Goal: Navigation & Orientation: Find specific page/section

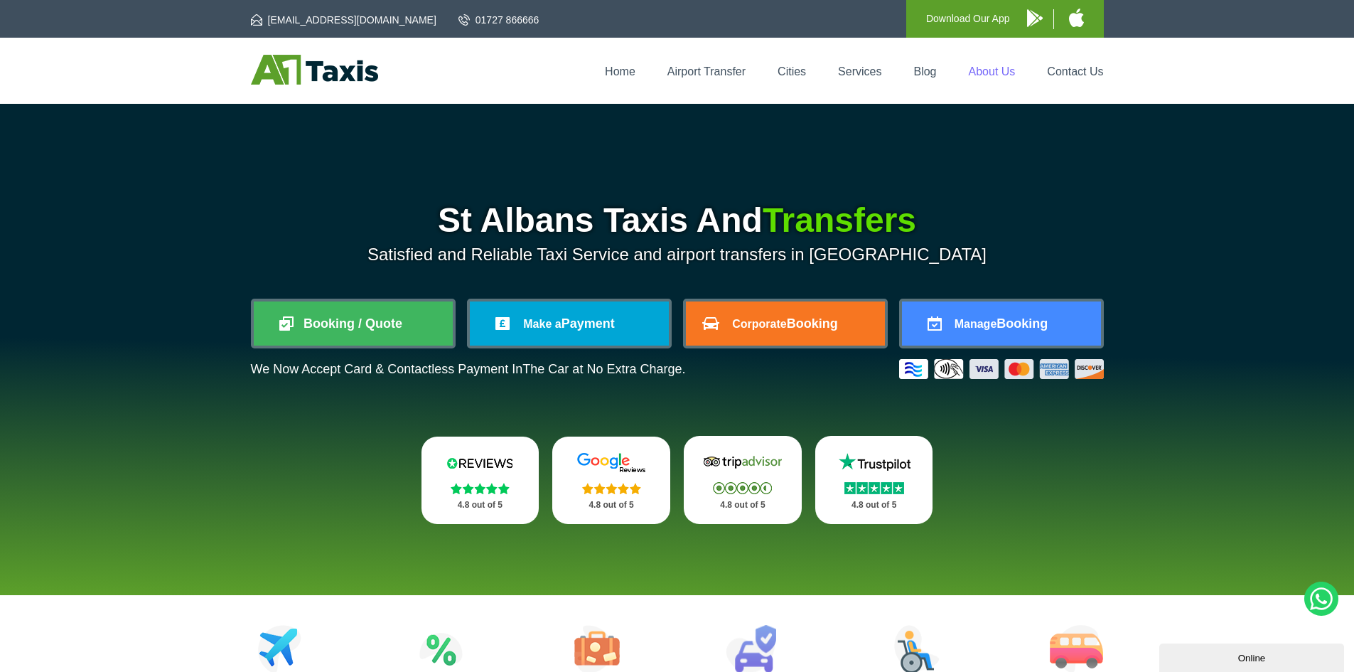
click at [977, 71] on link "About Us" at bounding box center [992, 71] width 47 height 12
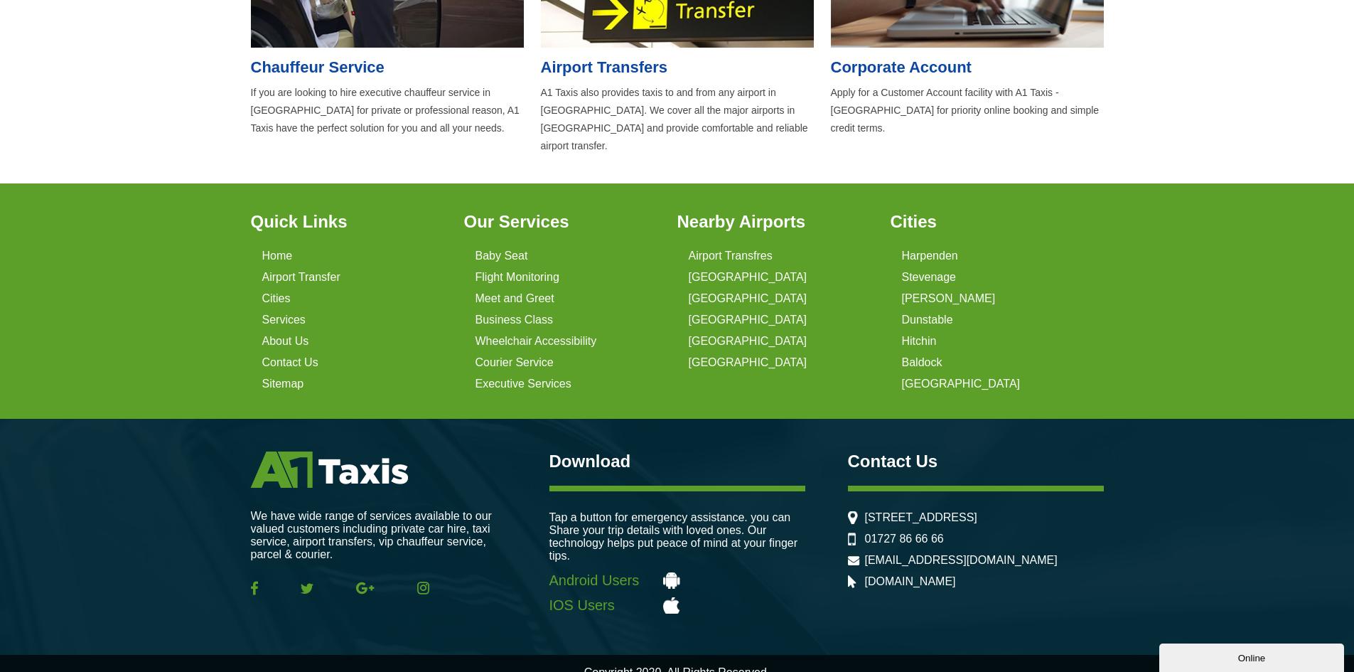
scroll to position [952, 0]
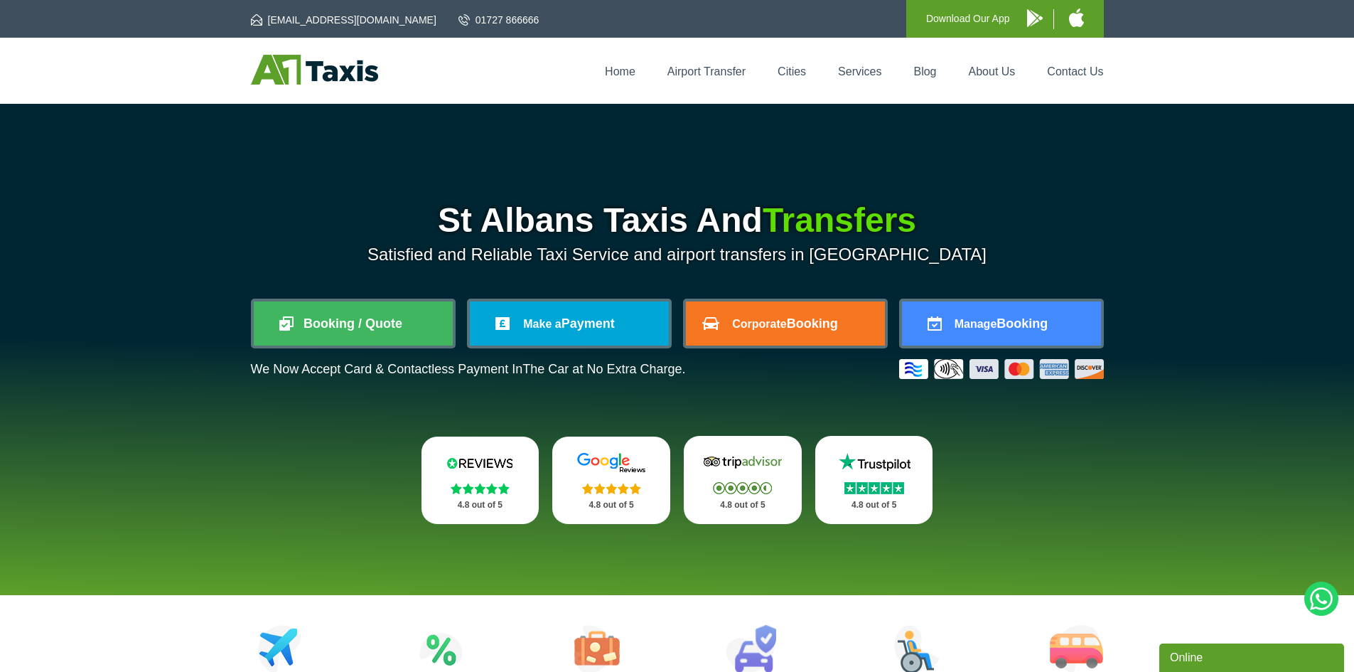
click at [984, 80] on div "Home Airport Transfer Cities Services Blog About Us Contact Us" at bounding box center [677, 71] width 853 height 32
click at [994, 77] on link "About Us" at bounding box center [992, 71] width 47 height 12
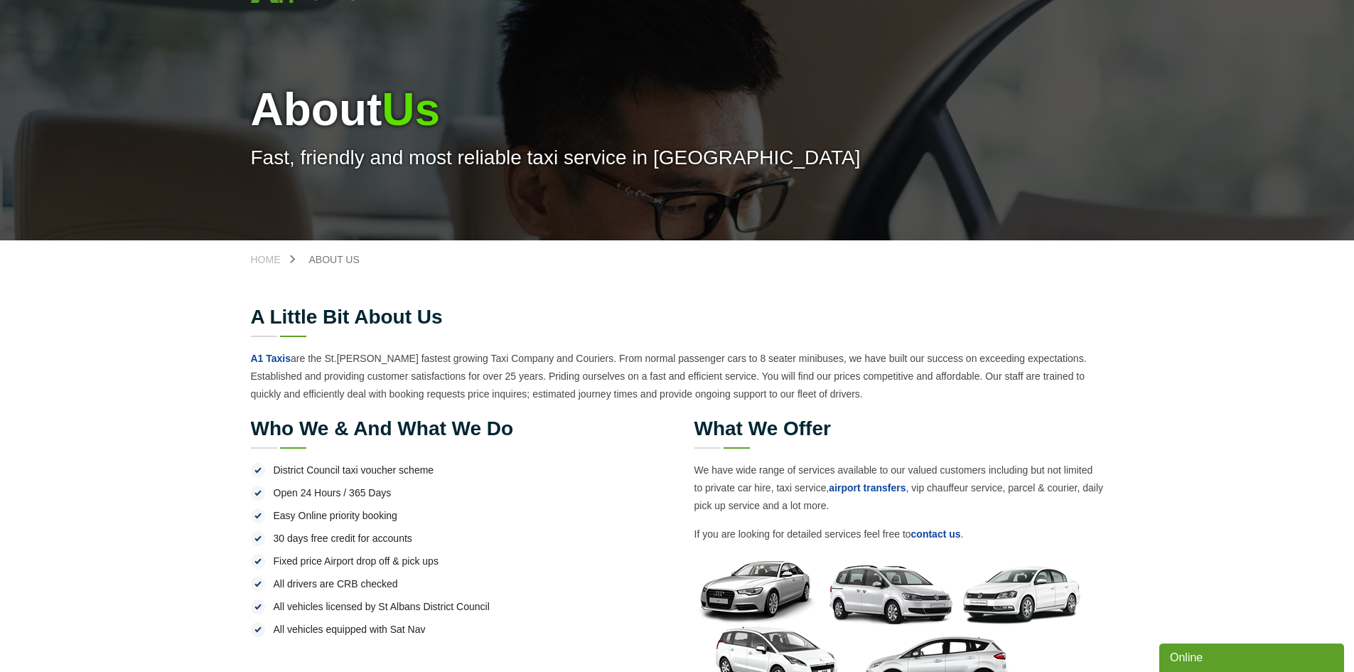
scroll to position [71, 0]
